Goal: Information Seeking & Learning: Learn about a topic

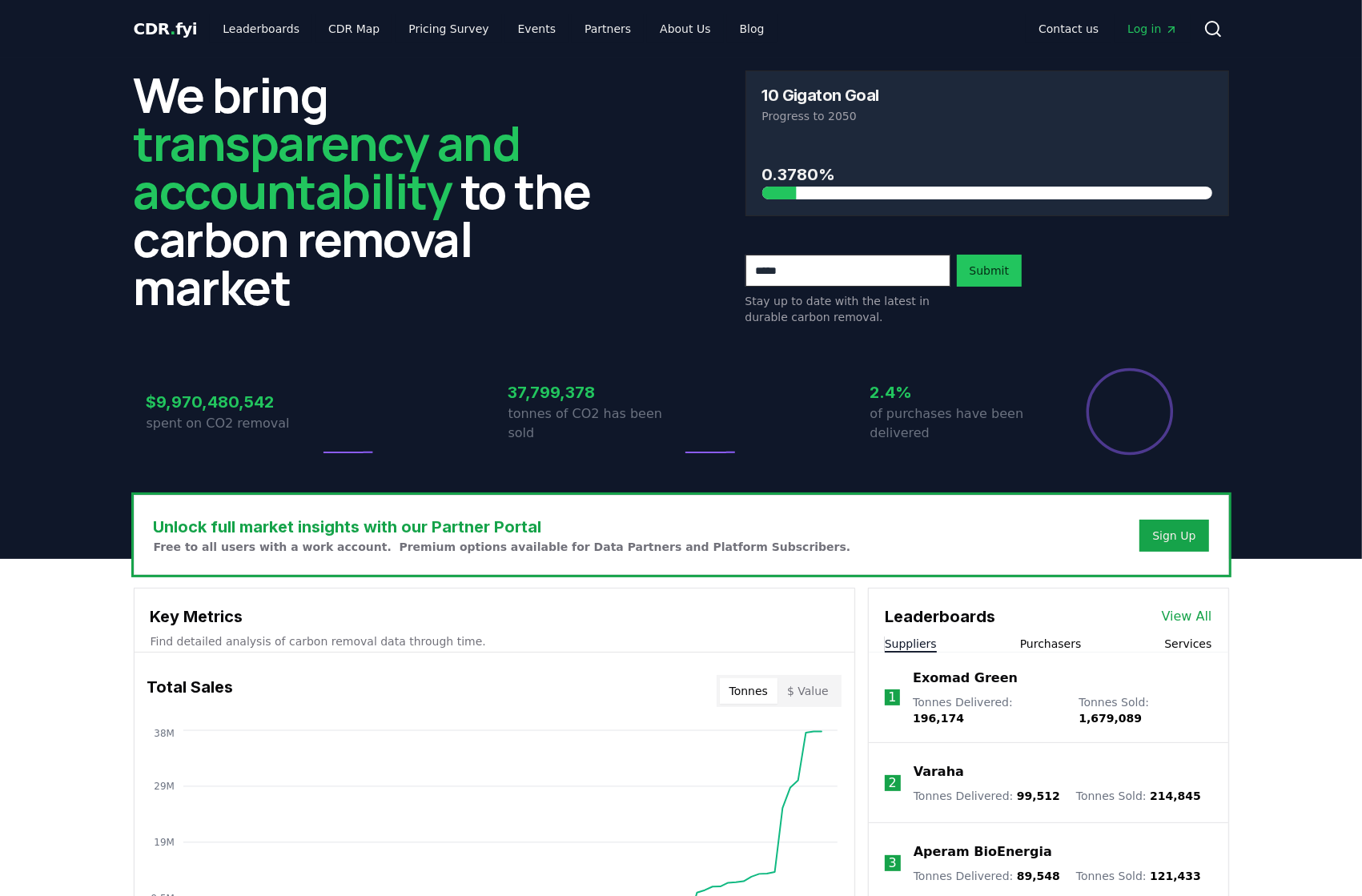
click at [1071, 648] on button "Purchasers" at bounding box center [1051, 644] width 61 height 16
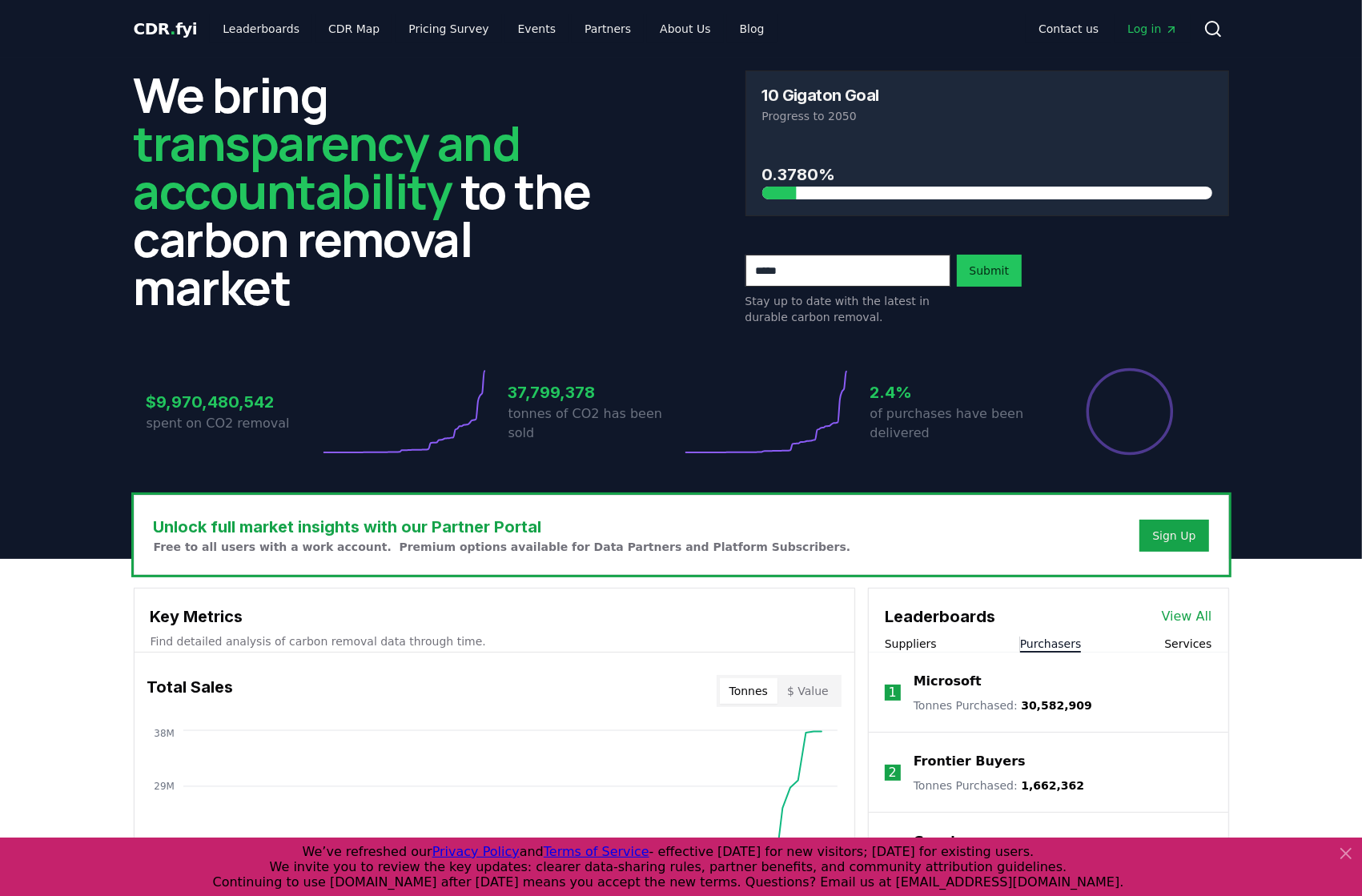
click at [1054, 638] on button "Purchasers" at bounding box center [1051, 644] width 61 height 16
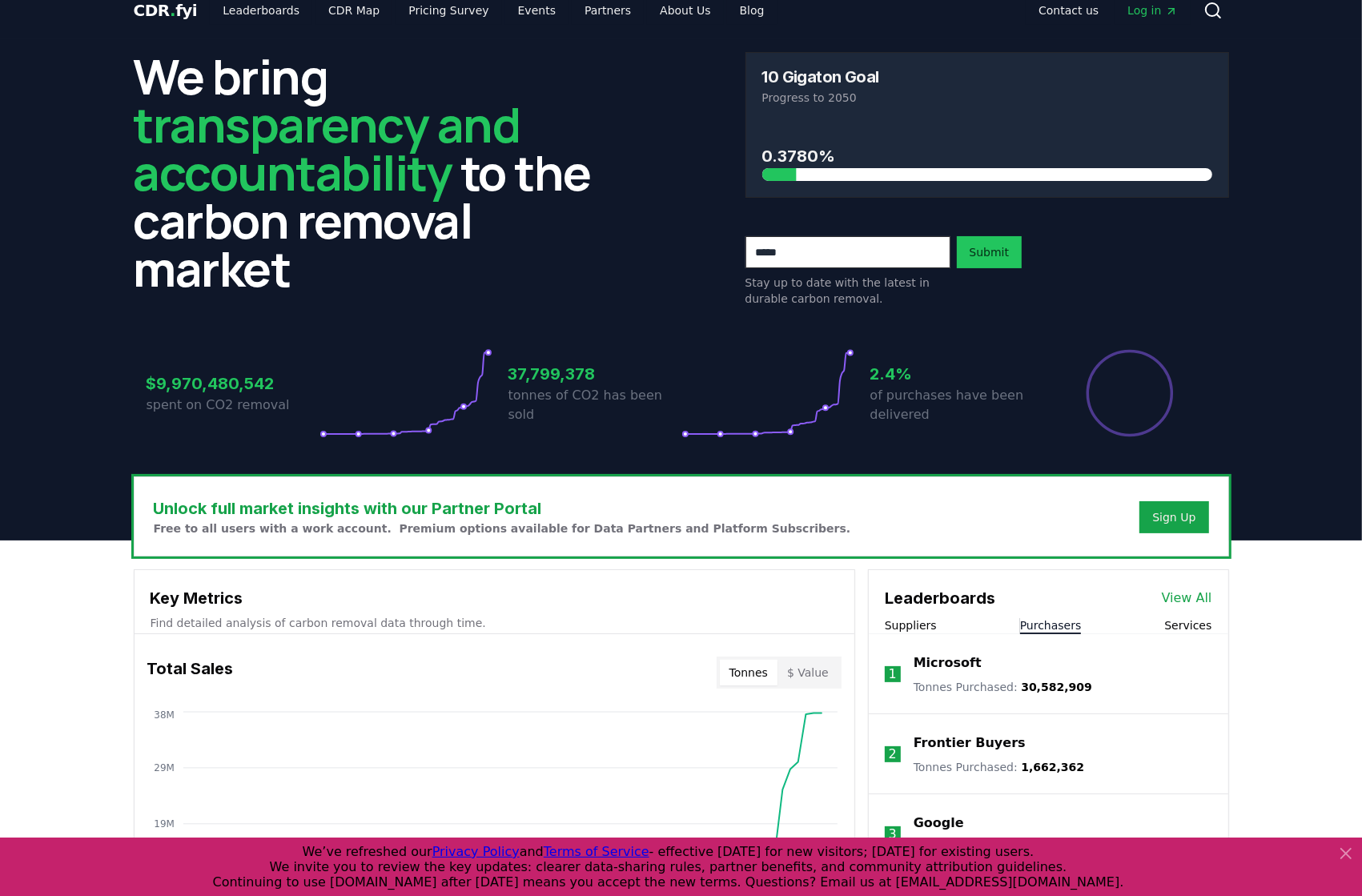
scroll to position [36, 0]
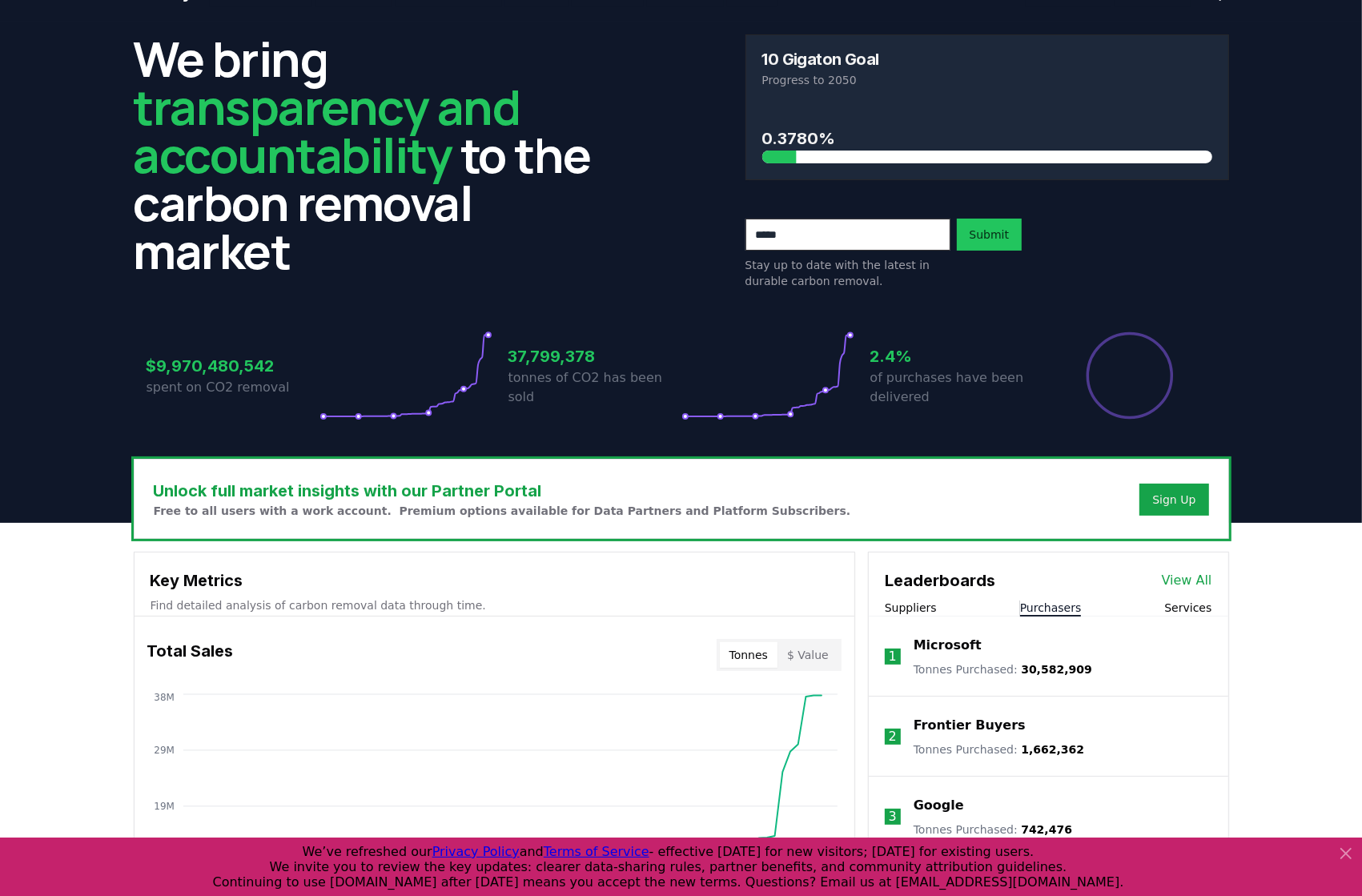
click at [1188, 580] on link "View All" at bounding box center [1187, 580] width 50 height 19
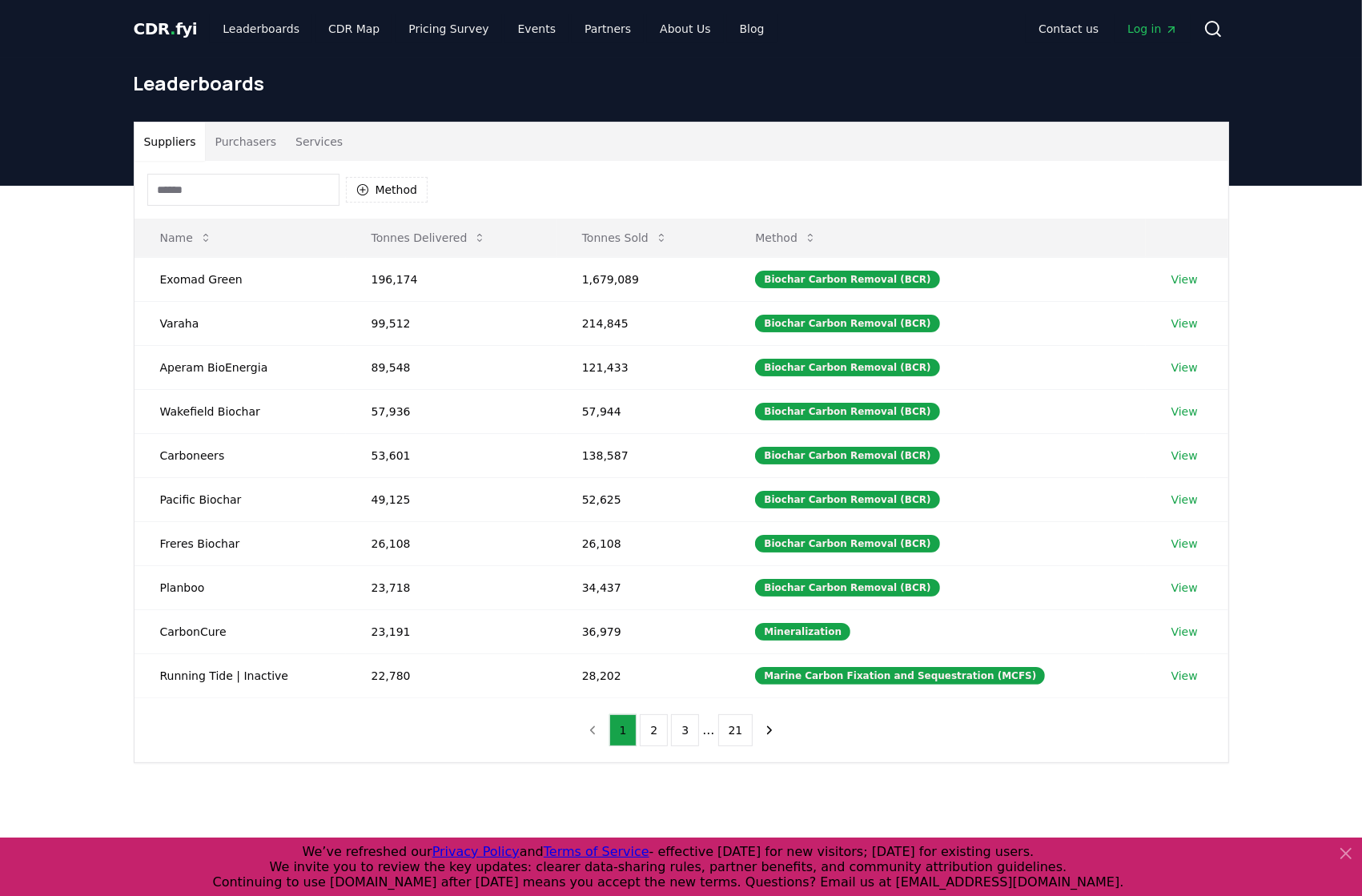
click at [250, 134] on button "Purchasers" at bounding box center [245, 142] width 81 height 38
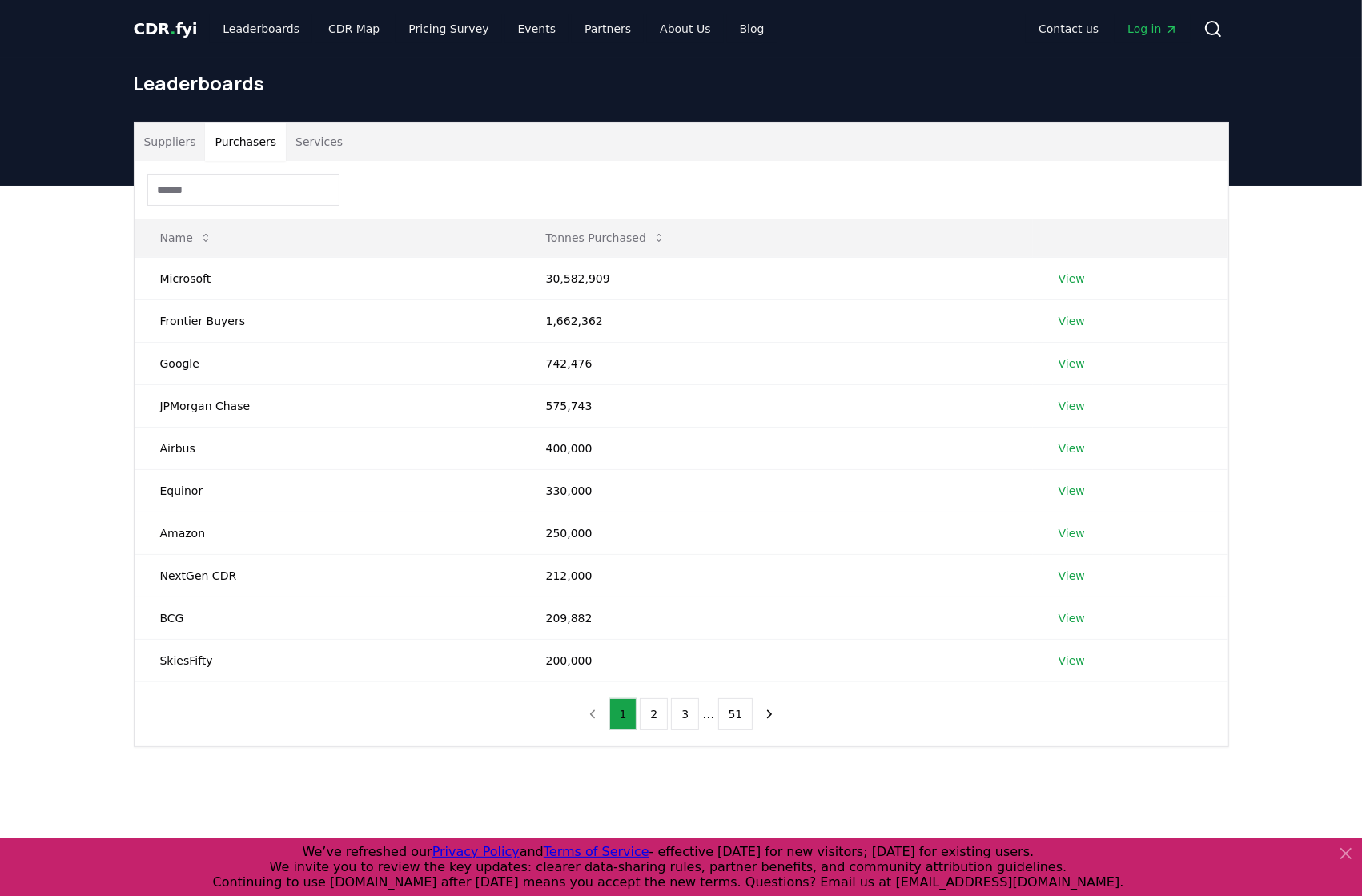
click at [255, 200] on input at bounding box center [243, 189] width 192 height 32
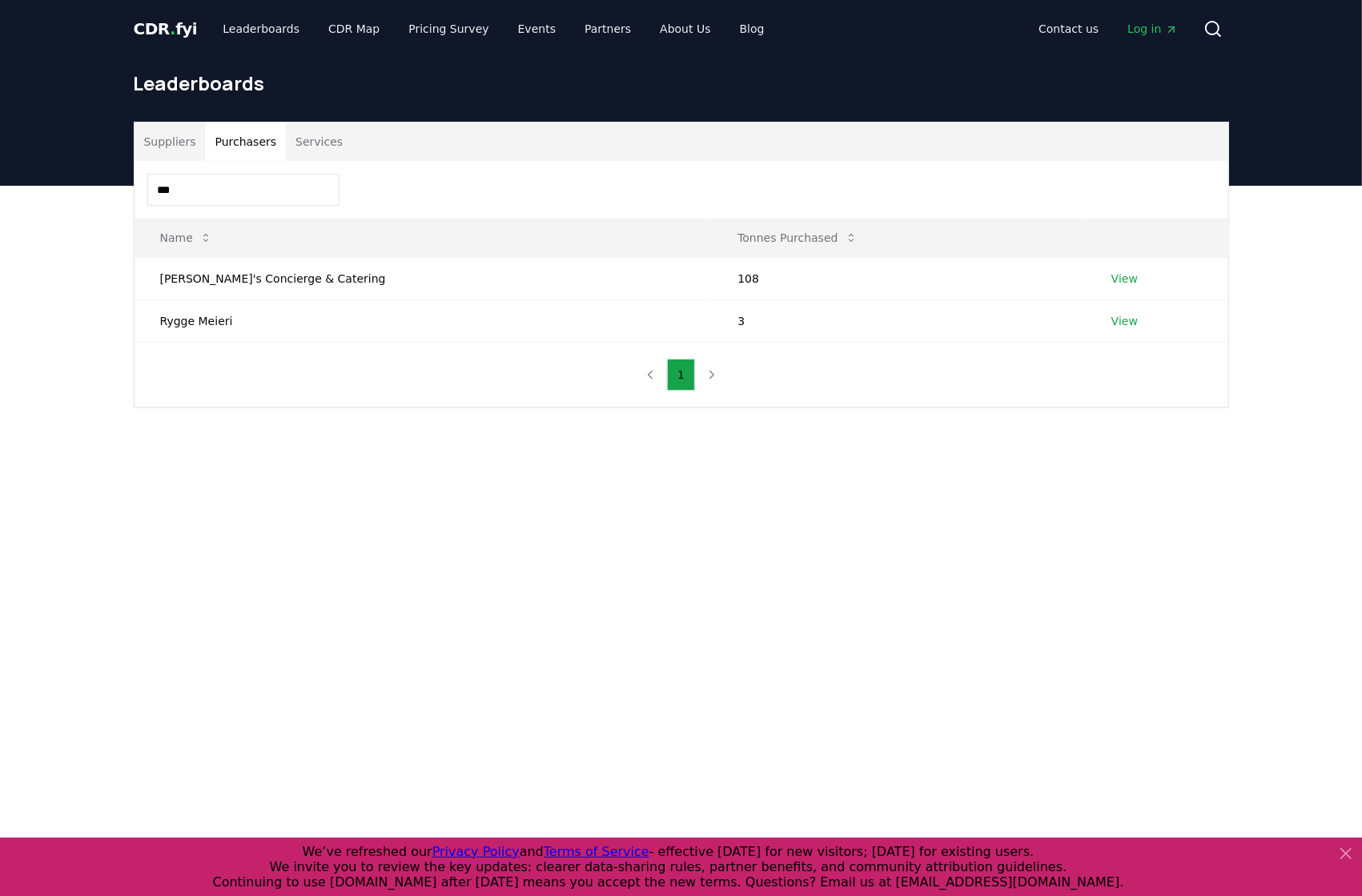
type input "**"
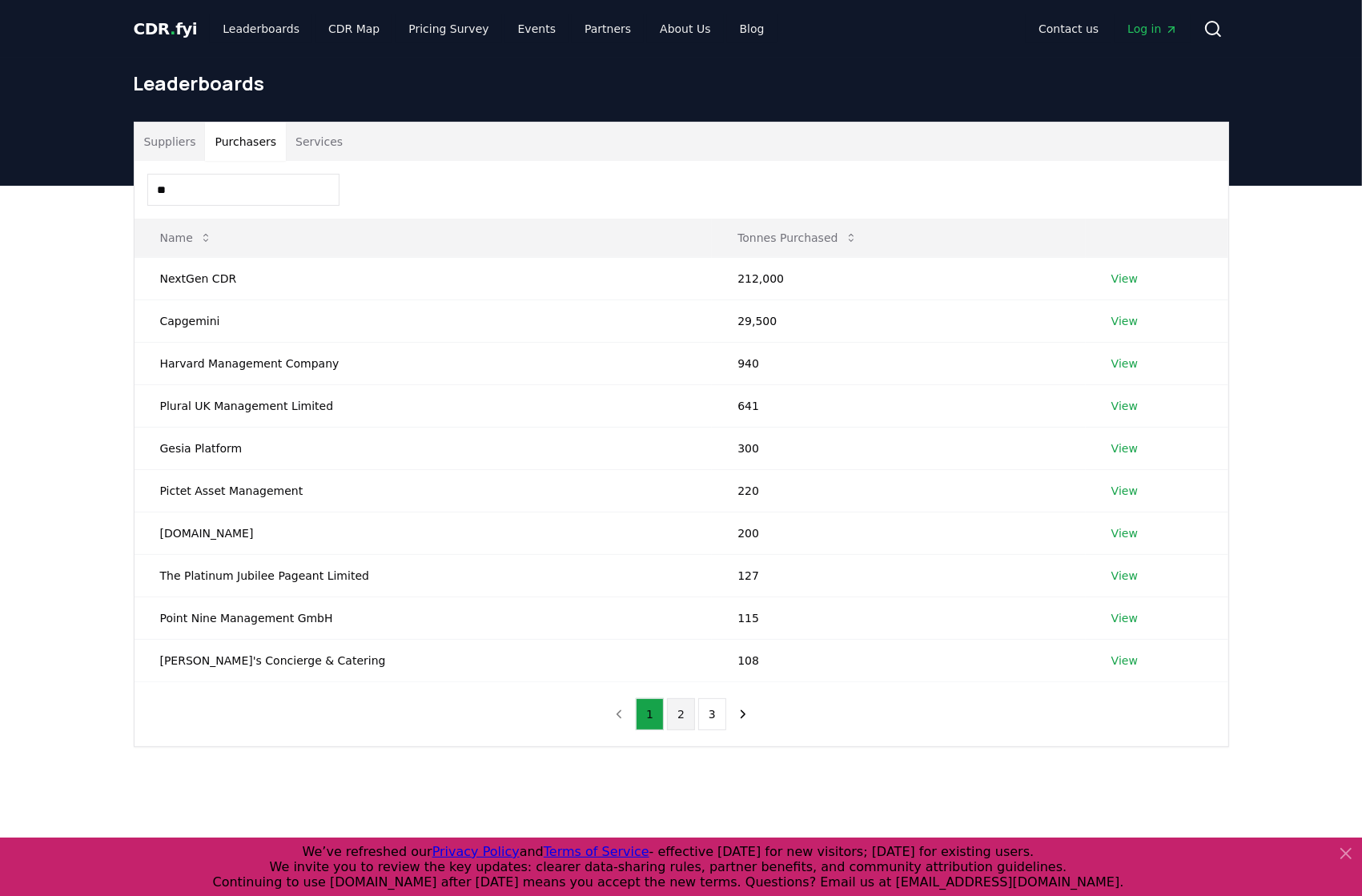
click at [683, 712] on button "2" at bounding box center [681, 713] width 28 height 32
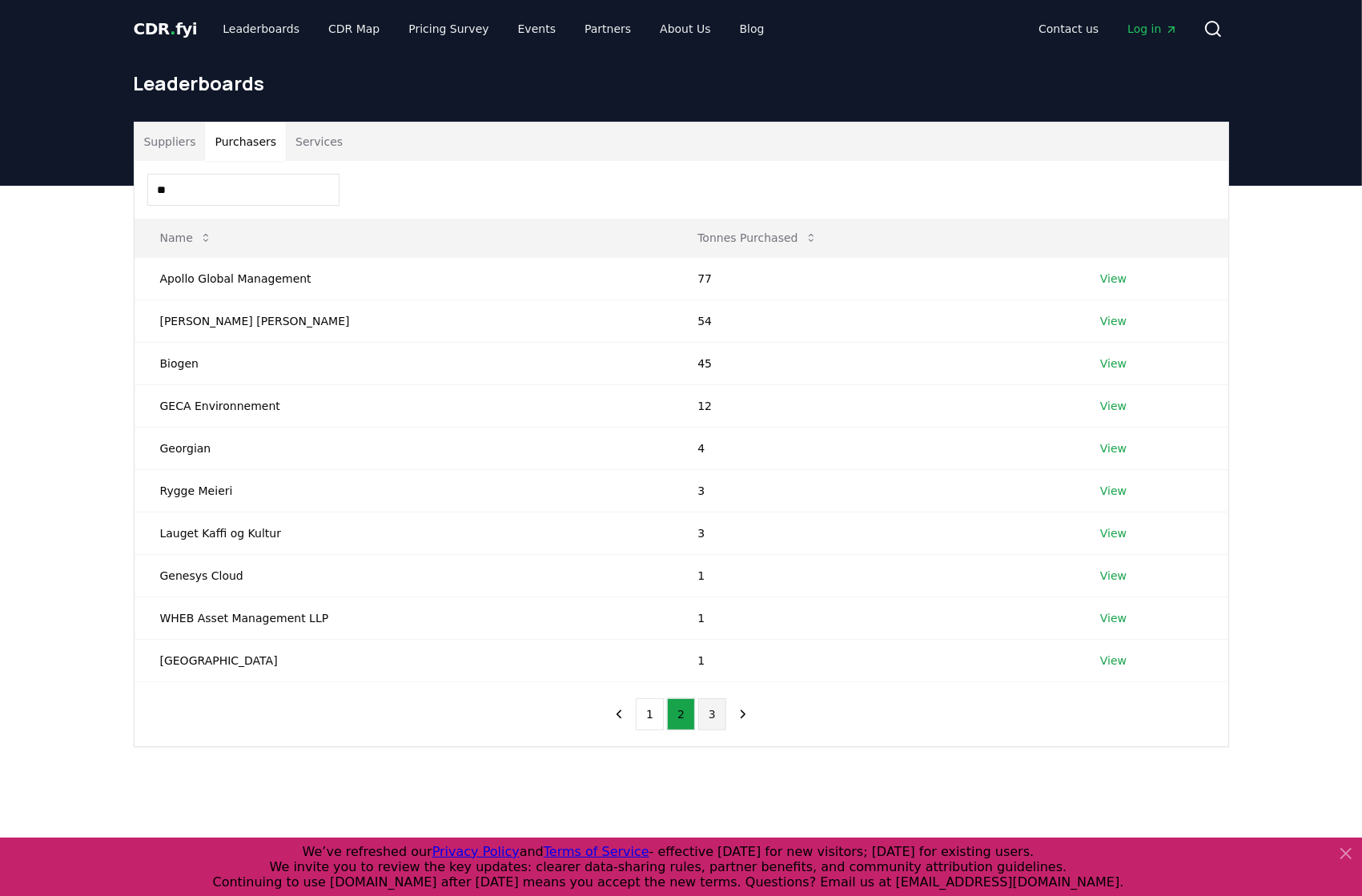
click at [709, 712] on button "3" at bounding box center [712, 713] width 28 height 32
